Goal: Check status: Check status

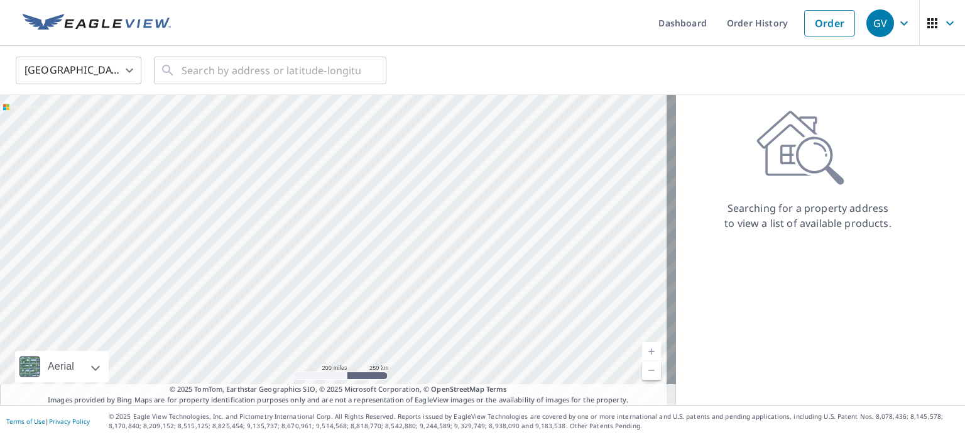
click at [13, 46] on div "United States US ​ ​" at bounding box center [482, 70] width 965 height 49
drag, startPoint x: 733, startPoint y: 24, endPoint x: 723, endPoint y: 25, distance: 9.4
click at [733, 24] on link "Order History" at bounding box center [757, 23] width 81 height 46
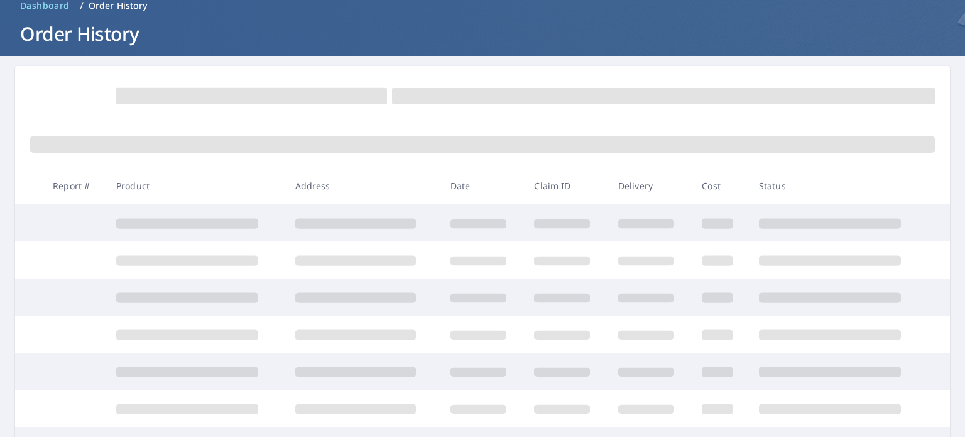
scroll to position [126, 0]
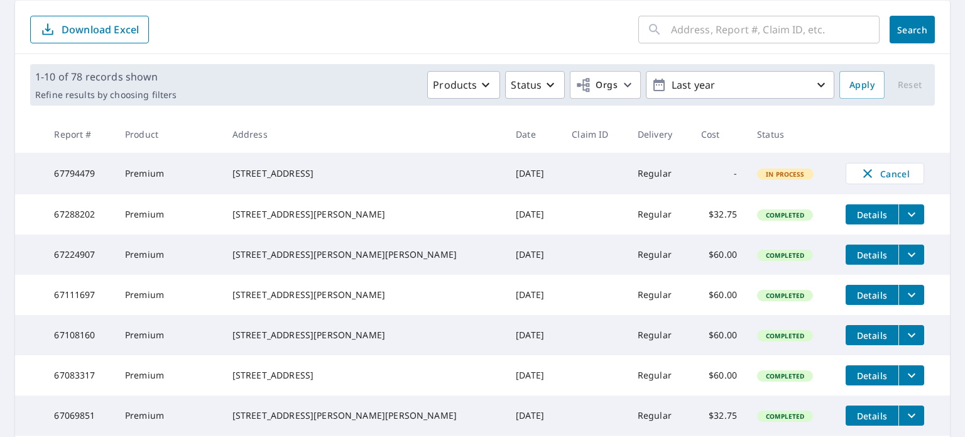
drag, startPoint x: 342, startPoint y: 167, endPoint x: 311, endPoint y: 166, distance: 31.4
click at [314, 167] on div "[STREET_ADDRESS]" at bounding box center [363, 173] width 263 height 13
click at [302, 167] on div "[STREET_ADDRESS]" at bounding box center [363, 173] width 263 height 13
